Goal: Task Accomplishment & Management: Manage account settings

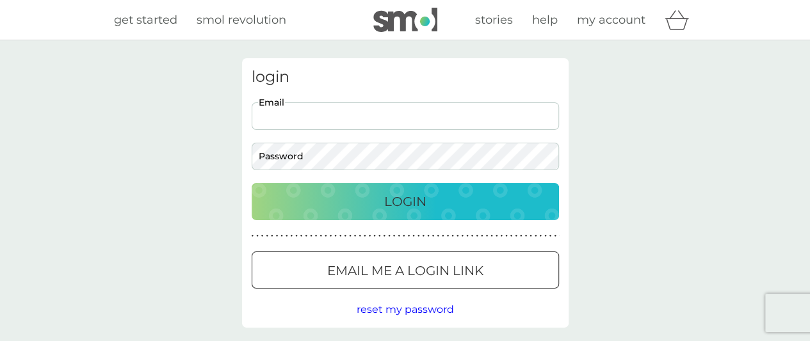
click at [280, 113] on input "Email" at bounding box center [405, 116] width 307 height 28
type input "[EMAIL_ADDRESS][DOMAIN_NAME]"
click at [414, 207] on p "Login" at bounding box center [405, 201] width 42 height 20
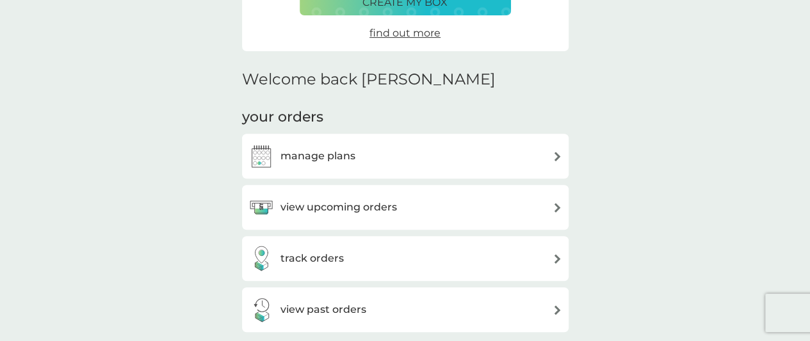
scroll to position [256, 0]
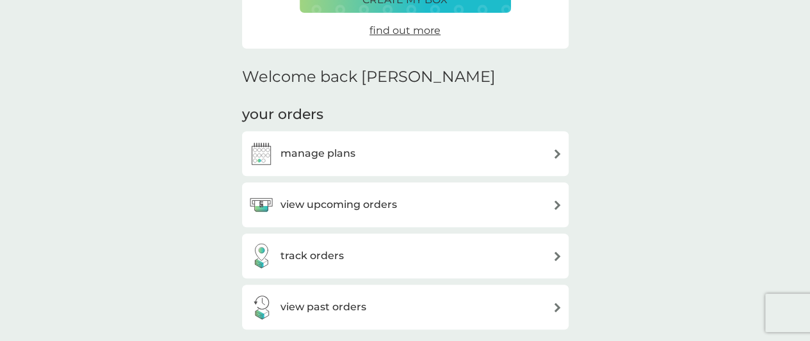
click at [557, 154] on img at bounding box center [558, 154] width 10 height 10
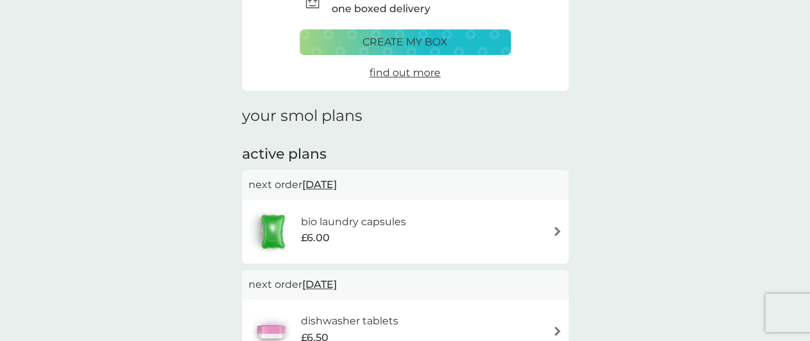
scroll to position [64, 0]
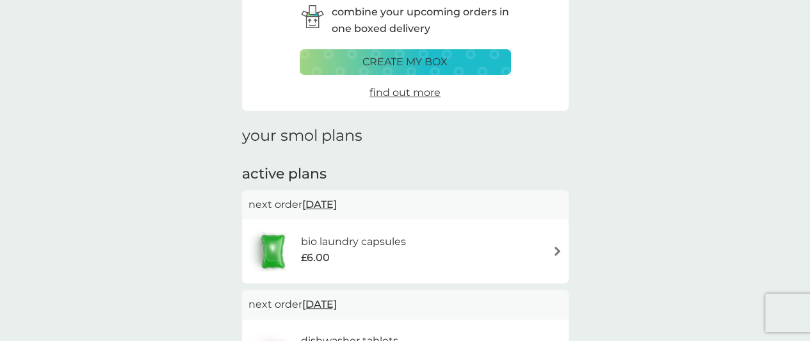
click at [557, 250] on img at bounding box center [558, 252] width 10 height 10
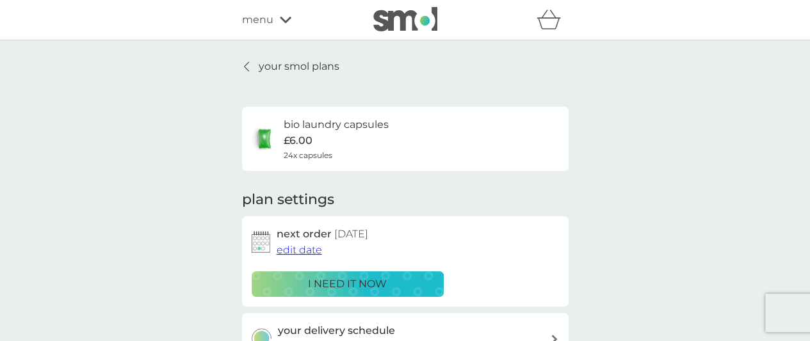
click at [304, 250] on span "edit date" at bounding box center [299, 250] width 45 height 12
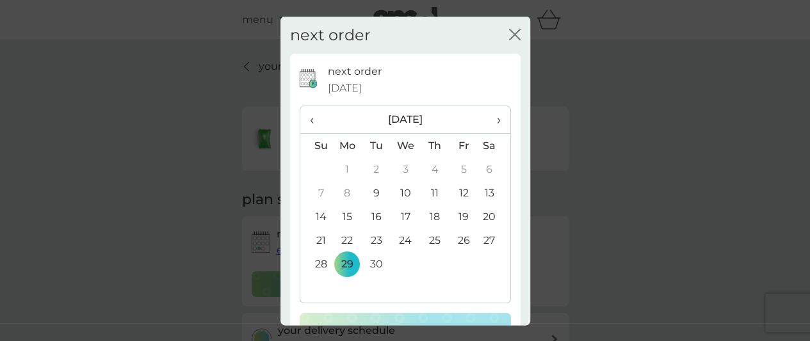
click at [488, 121] on span "›" at bounding box center [493, 119] width 13 height 27
click at [455, 263] on td "31" at bounding box center [463, 264] width 29 height 24
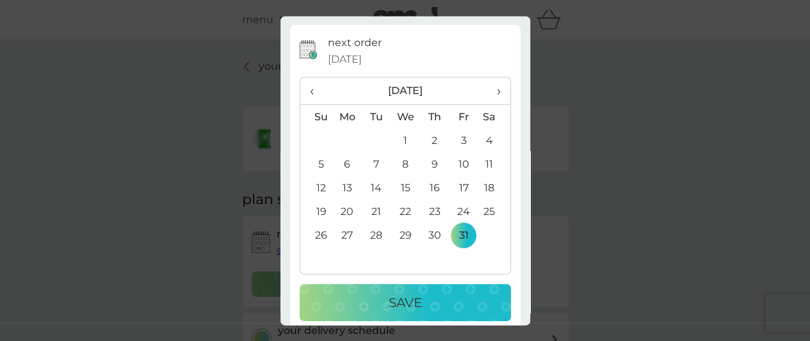
scroll to position [44, 0]
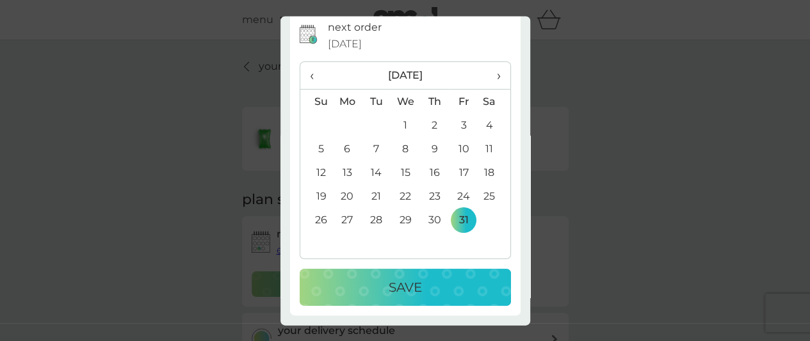
click at [412, 280] on p "Save" at bounding box center [405, 288] width 33 height 20
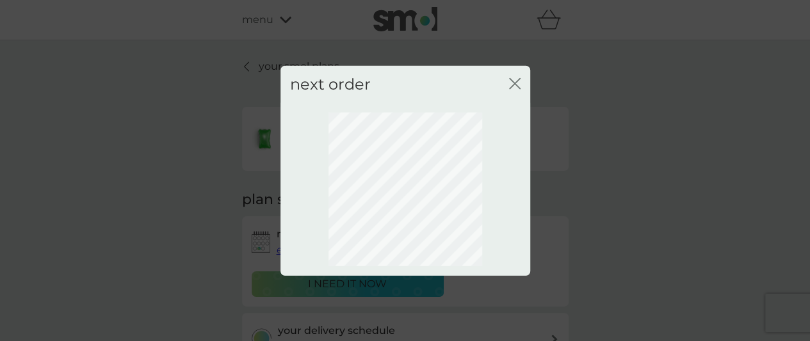
scroll to position [0, 0]
drag, startPoint x: 516, startPoint y: 83, endPoint x: 516, endPoint y: 95, distance: 12.8
click at [516, 84] on icon "close" at bounding box center [515, 83] width 12 height 12
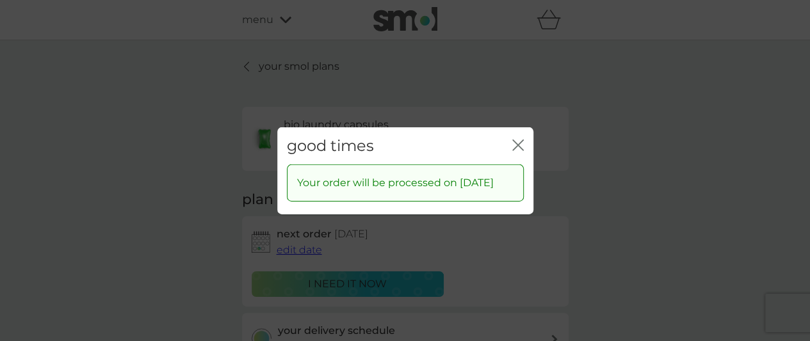
click at [521, 139] on icon "close" at bounding box center [518, 145] width 12 height 12
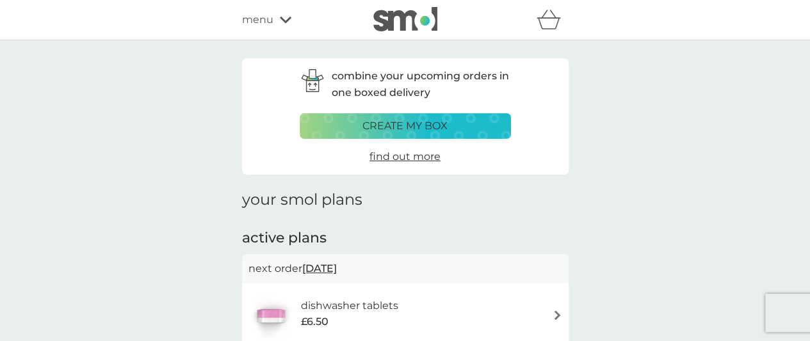
click at [284, 22] on icon at bounding box center [286, 20] width 12 height 6
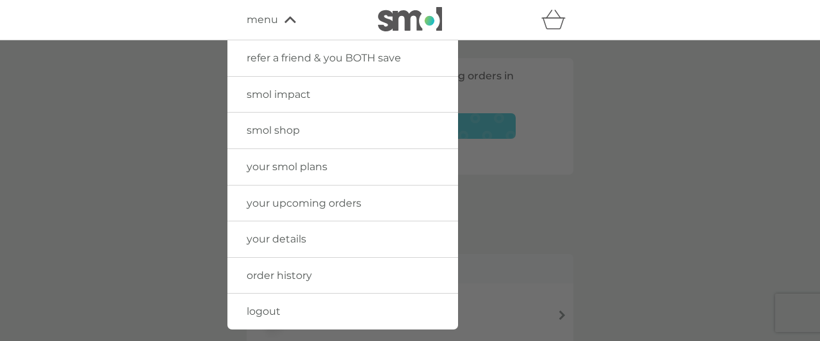
click at [707, 71] on div at bounding box center [410, 210] width 820 height 341
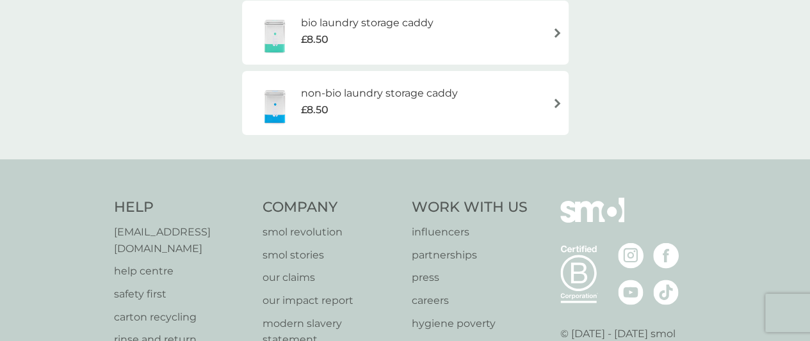
scroll to position [1513, 0]
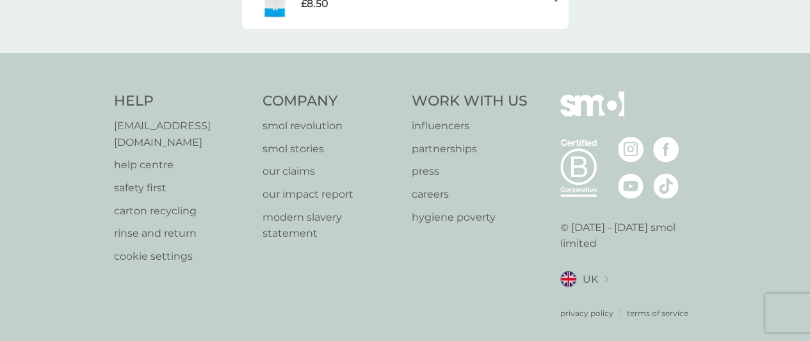
click at [159, 126] on p "[EMAIL_ADDRESS][DOMAIN_NAME]" at bounding box center [182, 134] width 136 height 33
drag, startPoint x: 633, startPoint y: 266, endPoint x: 416, endPoint y: 256, distance: 217.4
click at [632, 272] on div "UK Select a new location: [GEOGRAPHIC_DATA] [GEOGRAPHIC_DATA]" at bounding box center [628, 280] width 136 height 17
click at [133, 126] on p "[EMAIL_ADDRESS][DOMAIN_NAME]" at bounding box center [182, 134] width 136 height 33
drag, startPoint x: 708, startPoint y: 152, endPoint x: 561, endPoint y: 168, distance: 148.2
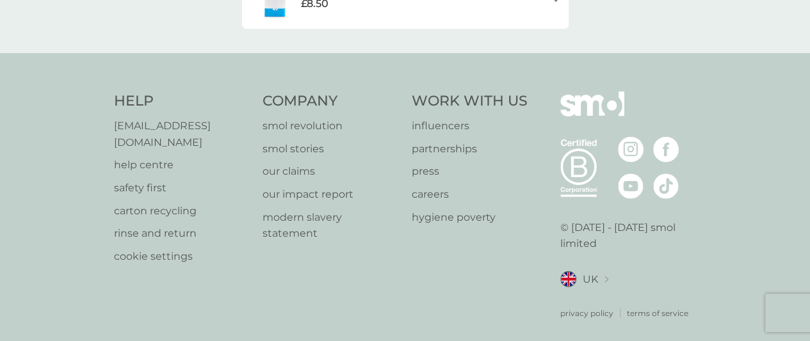
click at [706, 153] on div "Help [EMAIL_ADDRESS][DOMAIN_NAME] help centre safety first carton recycling rin…" at bounding box center [405, 205] width 810 height 304
